Goal: Check status: Check status

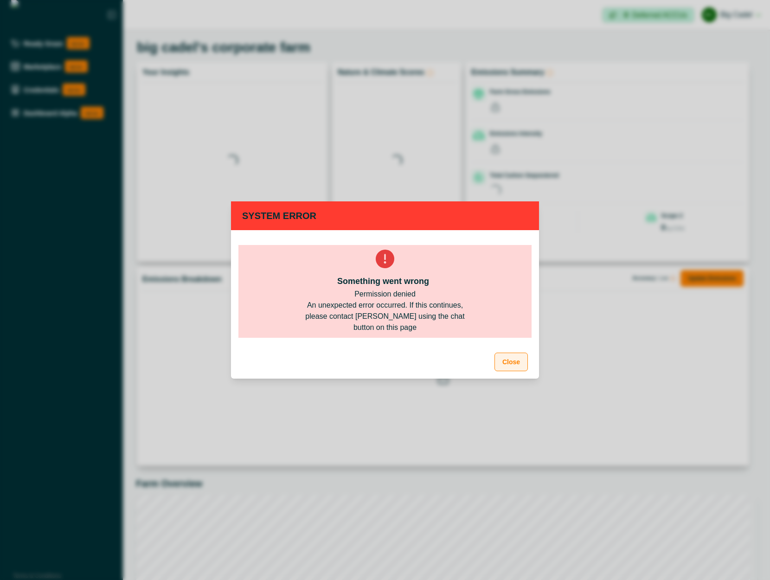
click at [517, 370] on button "Close" at bounding box center [511, 362] width 33 height 19
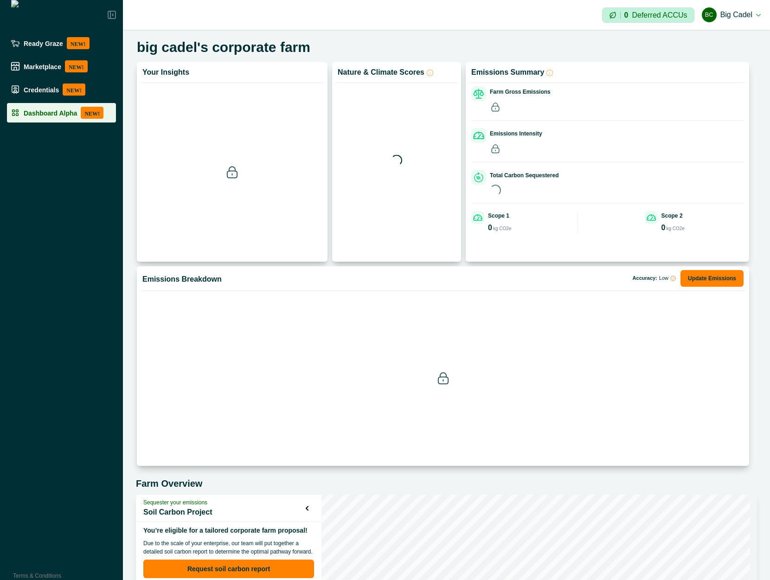
click at [43, 114] on p "Dashboard Alpha" at bounding box center [50, 112] width 53 height 7
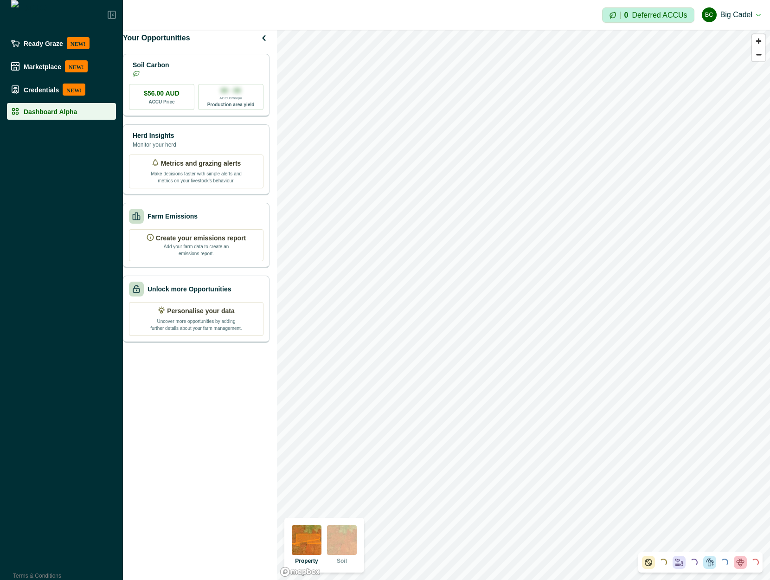
click at [342, 548] on img at bounding box center [342, 540] width 30 height 30
click at [306, 549] on img at bounding box center [307, 540] width 30 height 30
click at [342, 542] on img at bounding box center [342, 540] width 30 height 30
click at [313, 536] on img at bounding box center [307, 540] width 30 height 30
click at [350, 544] on img at bounding box center [342, 540] width 30 height 30
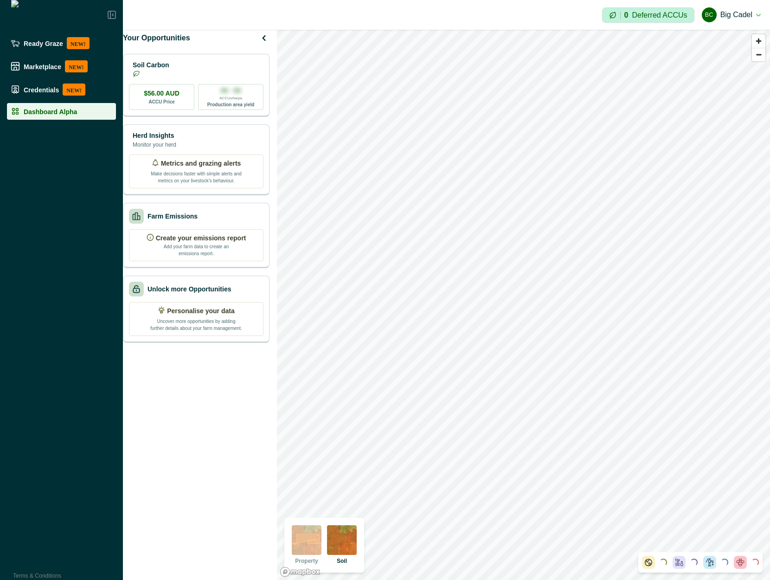
click at [319, 546] on img at bounding box center [307, 540] width 30 height 30
click at [352, 547] on img at bounding box center [342, 540] width 30 height 30
click at [349, 542] on img at bounding box center [342, 540] width 30 height 30
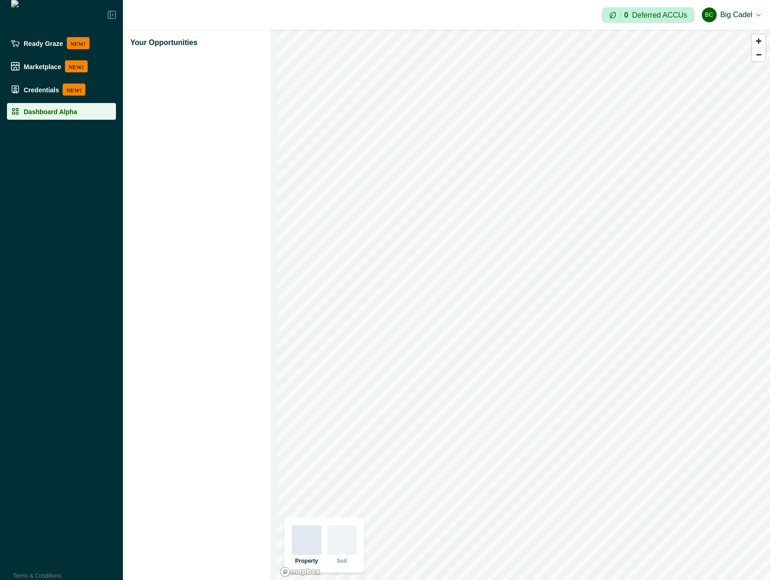
click at [347, 545] on div at bounding box center [342, 540] width 30 height 30
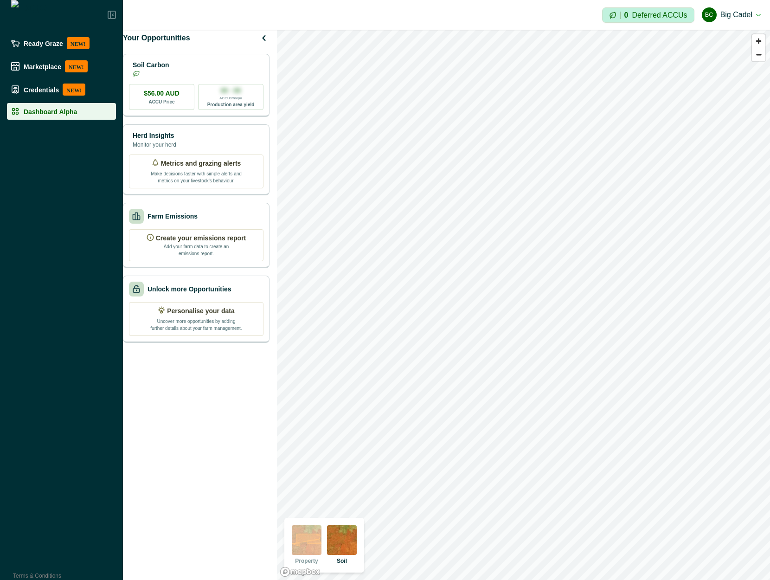
click at [346, 546] on img at bounding box center [342, 540] width 30 height 30
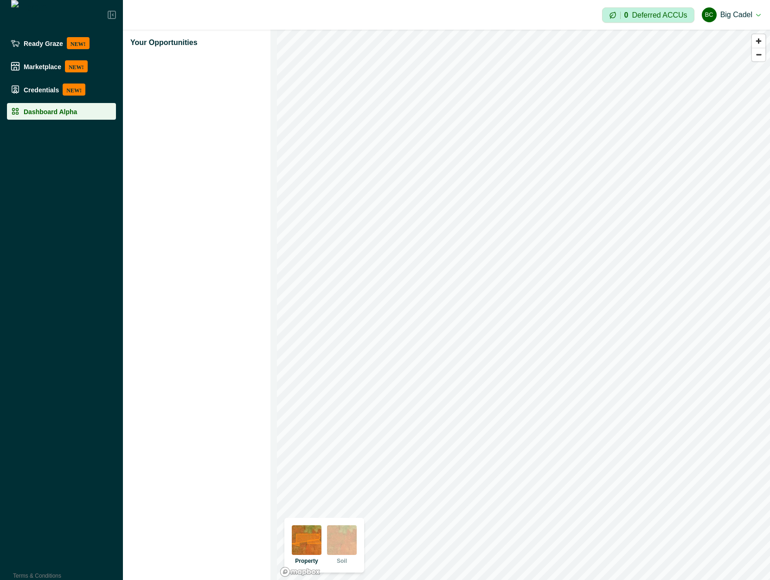
click at [351, 538] on img at bounding box center [342, 540] width 30 height 30
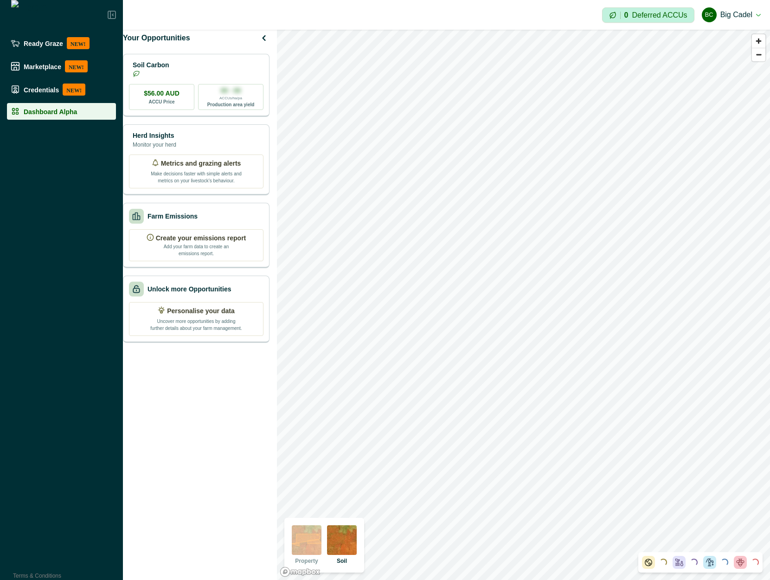
click at [301, 546] on img at bounding box center [307, 540] width 30 height 30
click at [353, 542] on img at bounding box center [342, 540] width 30 height 30
click at [336, 539] on img at bounding box center [342, 540] width 30 height 30
click at [346, 543] on img at bounding box center [342, 540] width 30 height 30
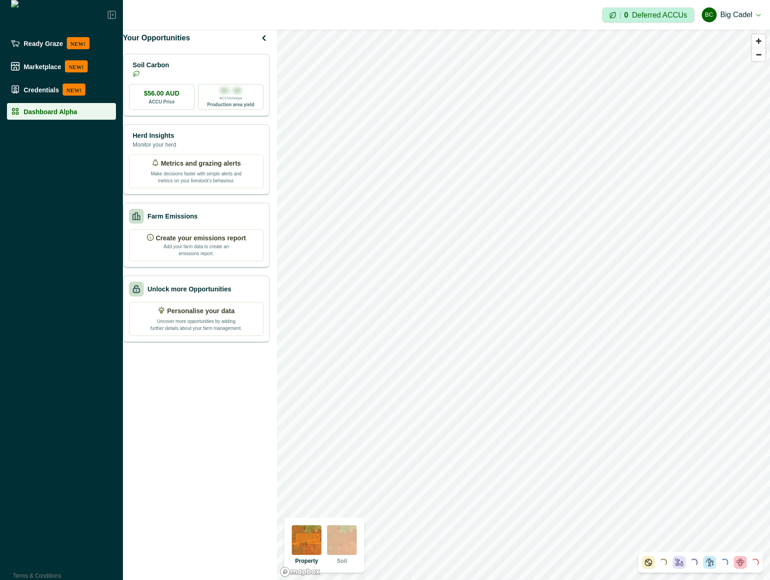
click at [347, 537] on img at bounding box center [342, 540] width 30 height 30
click at [349, 542] on img at bounding box center [342, 540] width 30 height 30
click at [739, 15] on button "BC Big Cadel" at bounding box center [731, 15] width 59 height 22
click at [711, 42] on button "Sign out" at bounding box center [709, 41] width 103 height 15
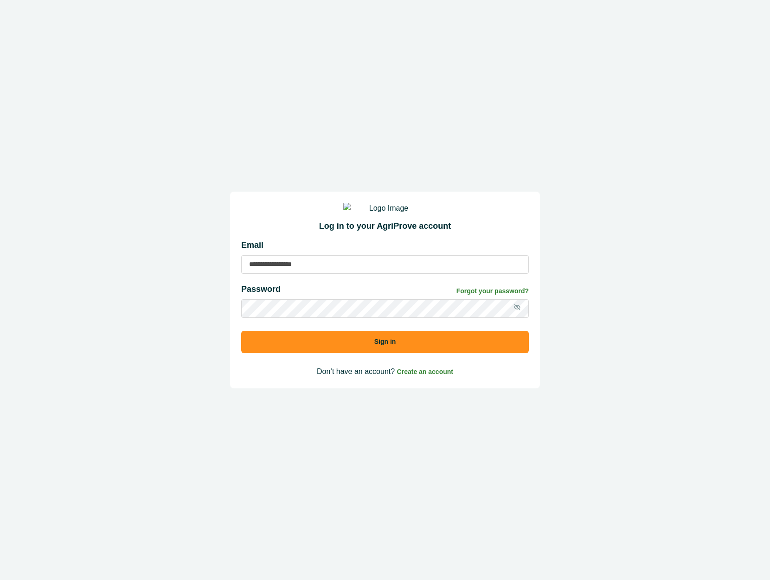
click at [316, 271] on input at bounding box center [385, 264] width 288 height 19
type input "**********"
click at [313, 353] on button "Sign in" at bounding box center [385, 342] width 288 height 22
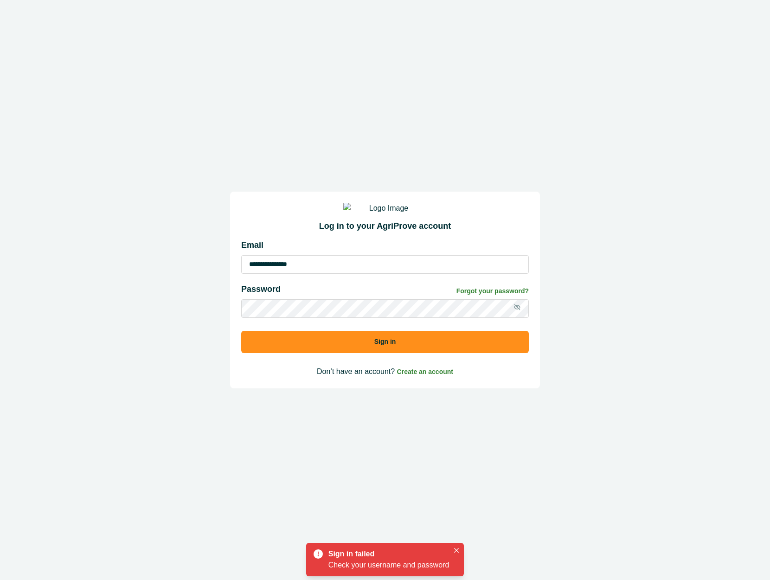
click at [241, 331] on button "Sign in" at bounding box center [385, 342] width 288 height 22
